Goal: Navigation & Orientation: Find specific page/section

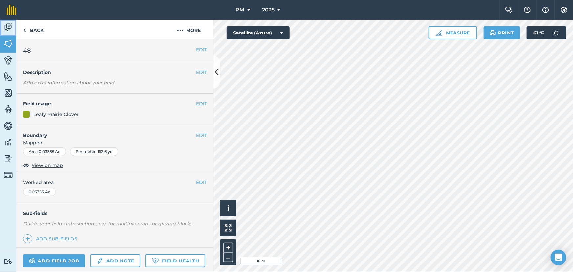
click at [4, 26] on img at bounding box center [8, 27] width 9 height 10
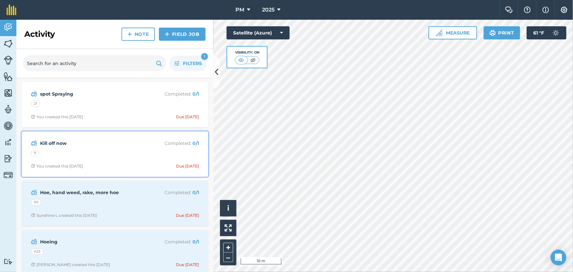
click at [46, 154] on div "9" at bounding box center [115, 154] width 168 height 9
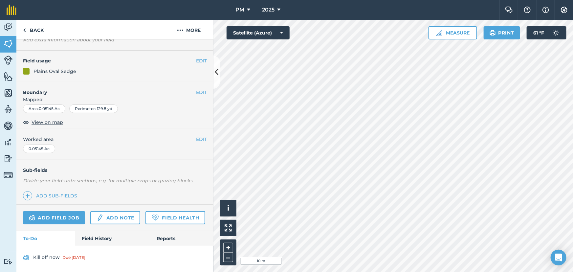
scroll to position [61, 0]
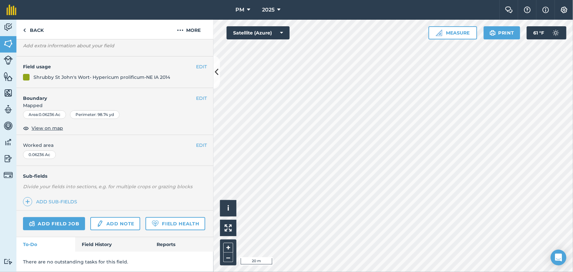
scroll to position [55, 0]
